Goal: Complete application form

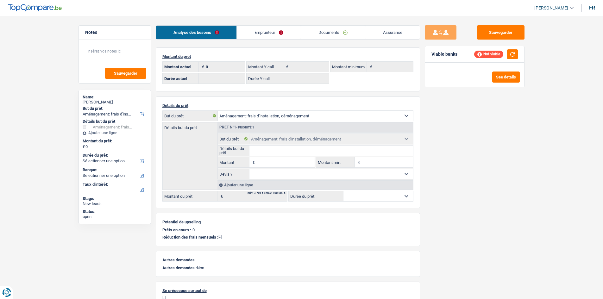
select select "movingOrInstallation"
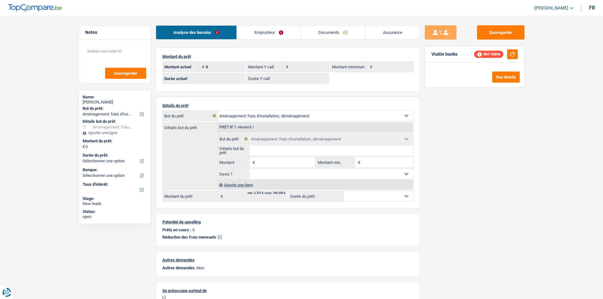
select select "movingOrInstallation"
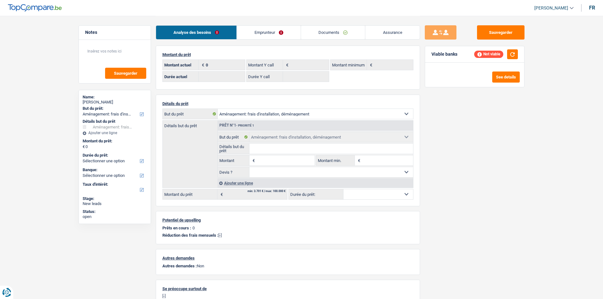
scroll to position [64, 0]
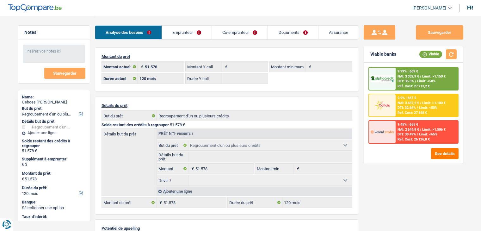
select select "refinancing"
select select "120"
select select "refinancing"
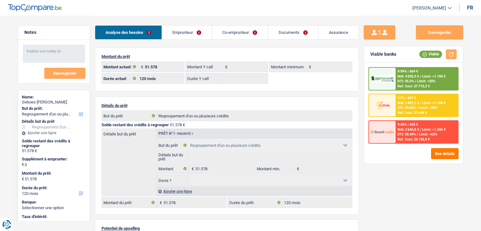
select select "refinancing"
select select "120"
click at [187, 36] on link "Emprunteur" at bounding box center [187, 33] width 50 height 14
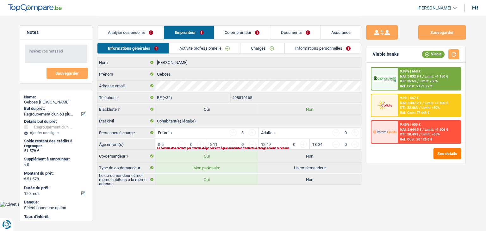
drag, startPoint x: 192, startPoint y: 49, endPoint x: 258, endPoint y: 51, distance: 65.2
click at [193, 49] on link "Activité professionnelle" at bounding box center [204, 48] width 71 height 10
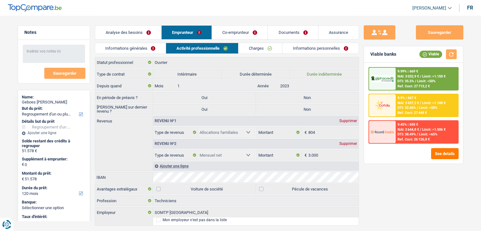
click at [268, 51] on link "Charges" at bounding box center [261, 48] width 44 height 10
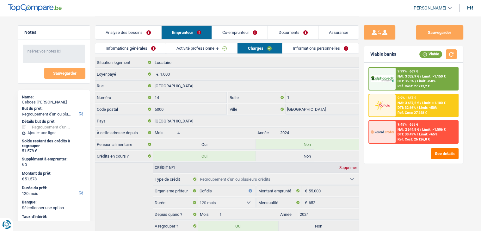
click at [312, 51] on link "Informations personnelles" at bounding box center [321, 48] width 76 height 10
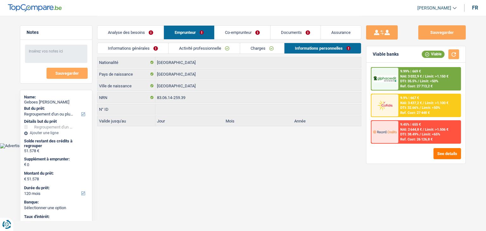
click at [256, 36] on link "Co-emprunteur" at bounding box center [243, 33] width 56 height 14
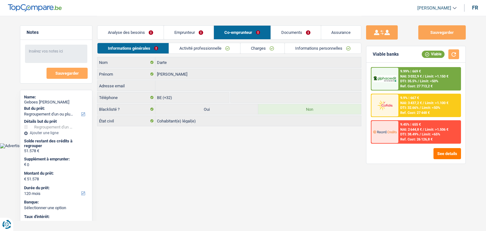
click at [275, 50] on link "Charges" at bounding box center [263, 48] width 44 height 10
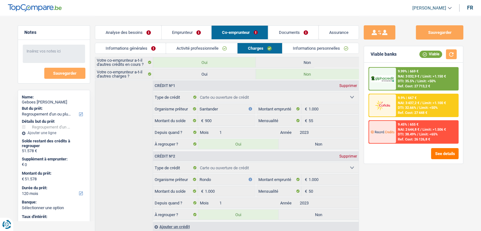
drag, startPoint x: 307, startPoint y: 51, endPoint x: 304, endPoint y: 50, distance: 3.3
click at [307, 51] on link "Informations personnelles" at bounding box center [321, 48] width 76 height 10
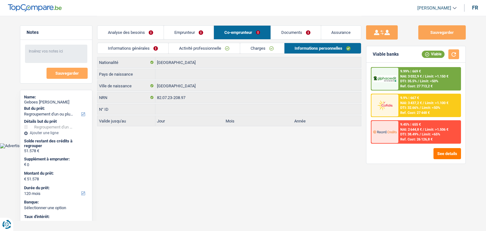
click at [139, 37] on link "Analyse des besoins" at bounding box center [130, 33] width 66 height 14
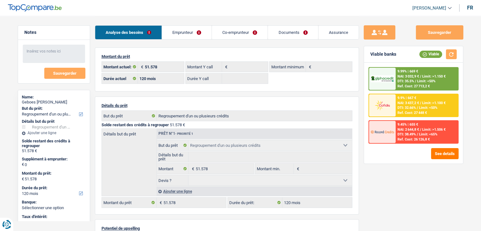
click at [185, 32] on link "Emprunteur" at bounding box center [187, 33] width 50 height 14
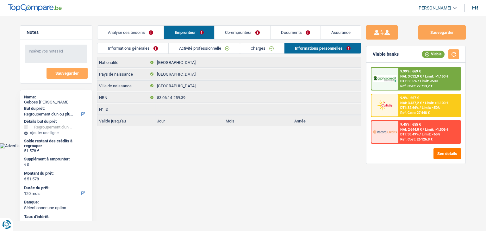
drag, startPoint x: 152, startPoint y: 45, endPoint x: 168, endPoint y: 46, distance: 16.2
click at [153, 46] on link "Informations générales" at bounding box center [132, 48] width 71 height 10
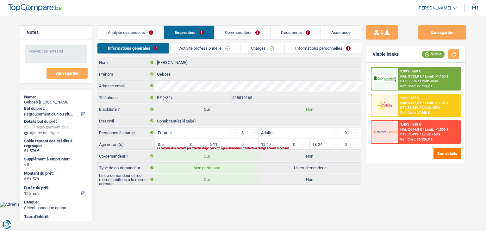
drag, startPoint x: 198, startPoint y: 47, endPoint x: 238, endPoint y: 44, distance: 40.0
click at [198, 47] on link "Activité professionnelle" at bounding box center [204, 48] width 71 height 10
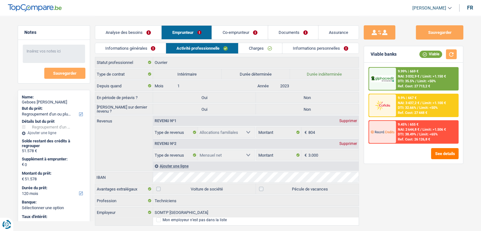
drag, startPoint x: 252, startPoint y: 44, endPoint x: 262, endPoint y: 48, distance: 10.6
click at [252, 45] on link "Charges" at bounding box center [261, 48] width 44 height 10
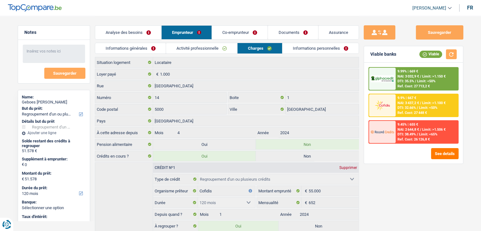
click at [293, 48] on link "Informations personnelles" at bounding box center [321, 48] width 76 height 10
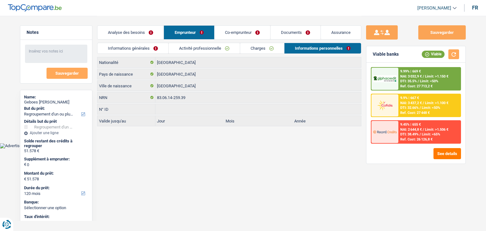
click at [141, 48] on link "Informations générales" at bounding box center [132, 48] width 71 height 10
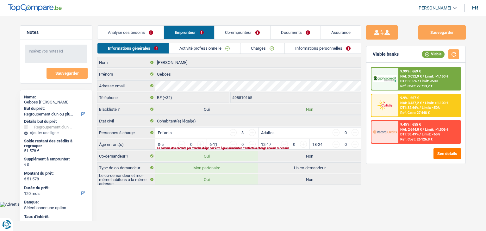
click at [251, 33] on link "Co-emprunteur" at bounding box center [243, 33] width 56 height 14
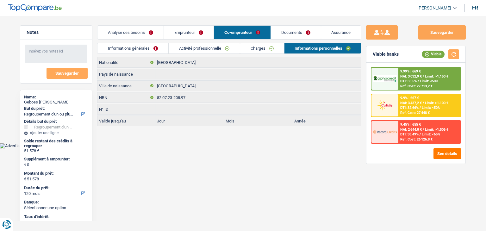
click at [151, 49] on link "Informations générales" at bounding box center [132, 48] width 71 height 10
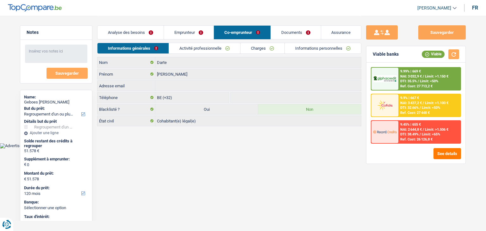
click at [184, 49] on link "Activité professionnelle" at bounding box center [204, 48] width 71 height 10
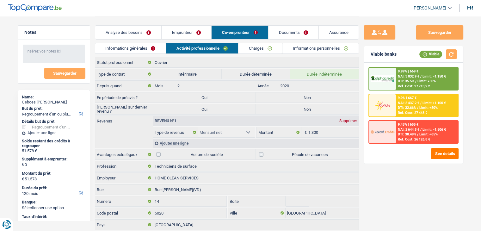
click at [264, 47] on link "Charges" at bounding box center [261, 48] width 44 height 10
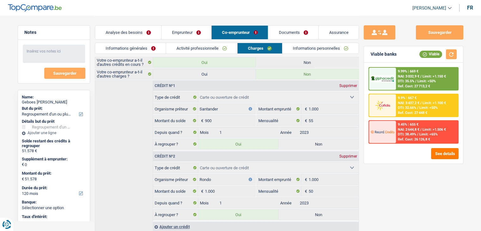
click at [302, 46] on link "Informations personnelles" at bounding box center [321, 48] width 76 height 10
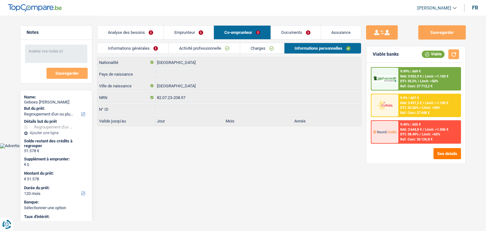
click at [282, 32] on link "Documents" at bounding box center [296, 33] width 50 height 14
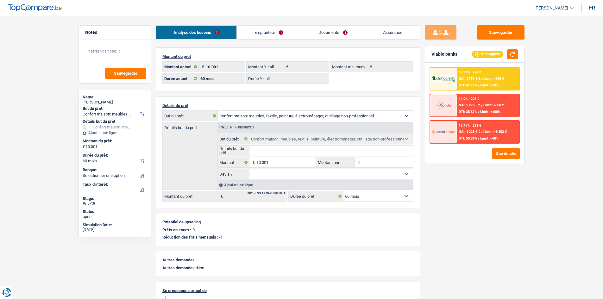
select select "household"
select select "60"
select select "household"
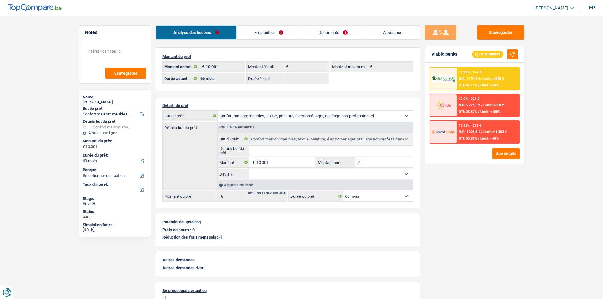
select select "household"
select select "60"
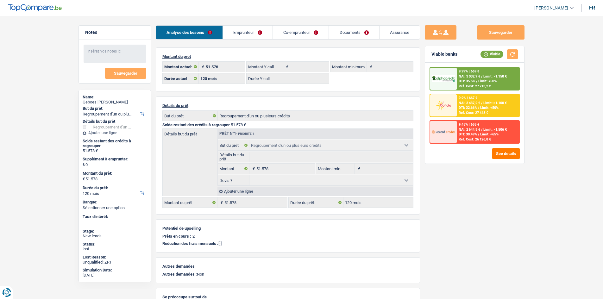
select select "refinancing"
select select "120"
select select "32"
select select "cohabitation"
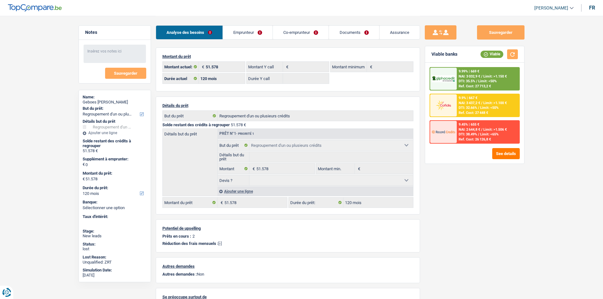
click at [294, 37] on link "Co-emprunteur" at bounding box center [301, 33] width 56 height 14
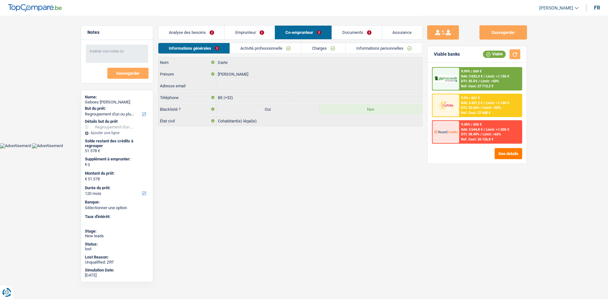
click at [346, 31] on link "Documents" at bounding box center [357, 33] width 50 height 14
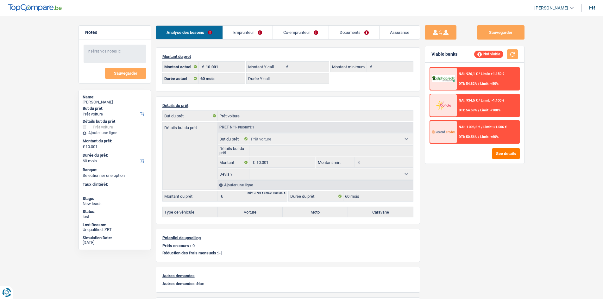
select select "car"
select select "60"
select select "car"
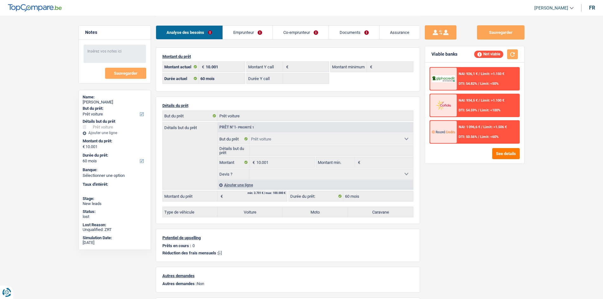
select select "car"
select select "60"
click at [364, 28] on link "Documents" at bounding box center [354, 33] width 50 height 14
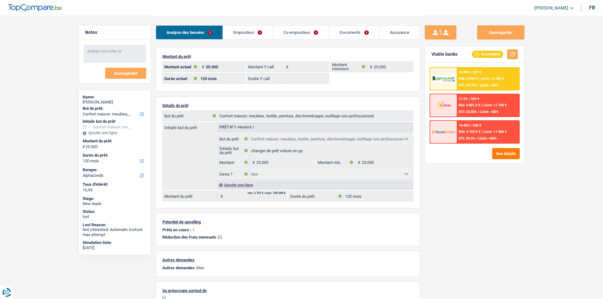
select select "household"
select select "120"
select select "alphacredit"
select select "120"
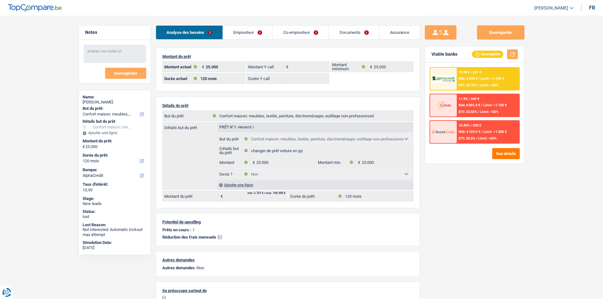
select select "household"
select select "false"
select select "120"
select select "32"
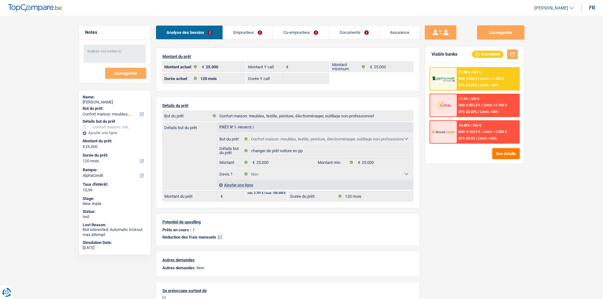
click at [274, 36] on link "Co-emprunteur" at bounding box center [301, 33] width 56 height 14
